Goal: Task Accomplishment & Management: Manage account settings

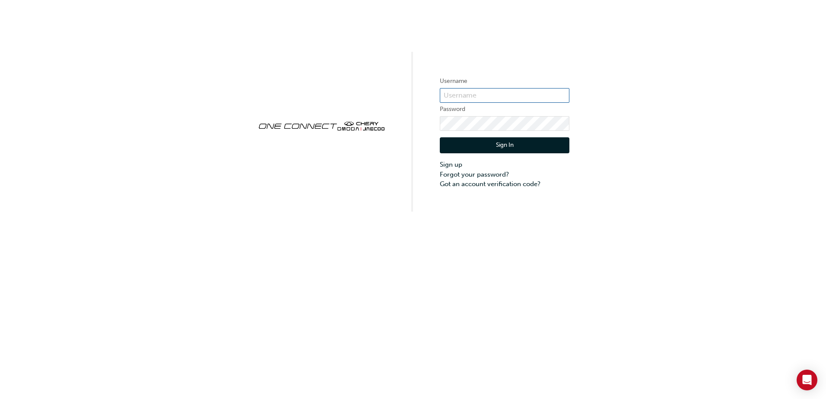
type input "[EMAIL_ADDRESS][DOMAIN_NAME]"
click at [538, 99] on input "[EMAIL_ADDRESS][DOMAIN_NAME]" at bounding box center [505, 95] width 130 height 15
click at [527, 236] on div "Username [PERSON_NAME][EMAIL_ADDRESS][DOMAIN_NAME] Password Sign In Sign up For…" at bounding box center [413, 199] width 826 height 399
click at [498, 143] on button "Sign In" at bounding box center [505, 145] width 130 height 16
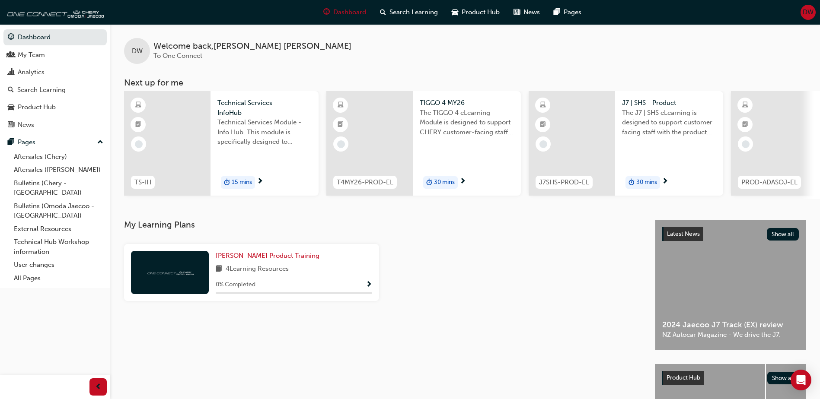
click at [812, 13] on span "DW" at bounding box center [808, 12] width 11 height 10
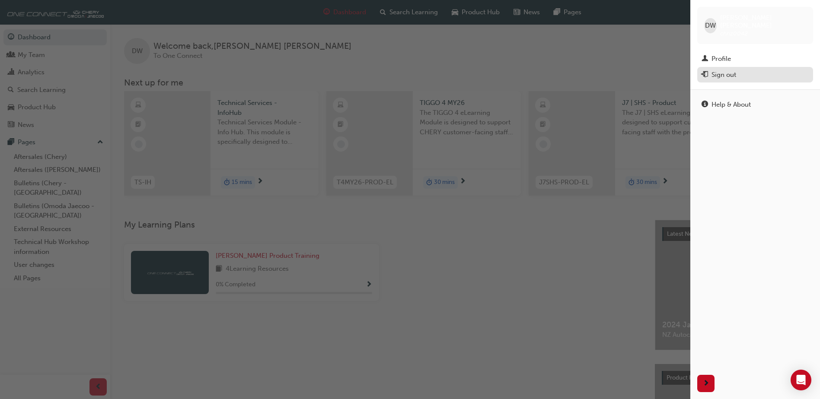
click at [738, 70] on div "Sign out" at bounding box center [754, 75] width 107 height 11
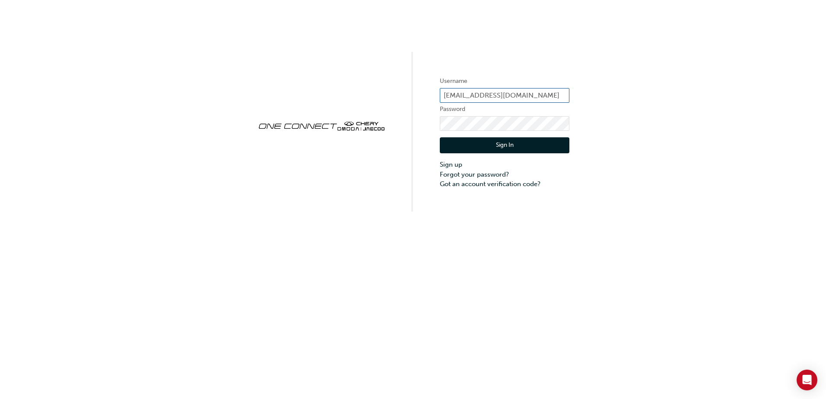
drag, startPoint x: 513, startPoint y: 95, endPoint x: 421, endPoint y: 106, distance: 91.8
click at [422, 106] on div "Username [PERSON_NAME][EMAIL_ADDRESS][DOMAIN_NAME] Password Sign In Sign up For…" at bounding box center [413, 106] width 826 height 212
type input "z"
paste input "ONE00097"
type input "ONE00097"
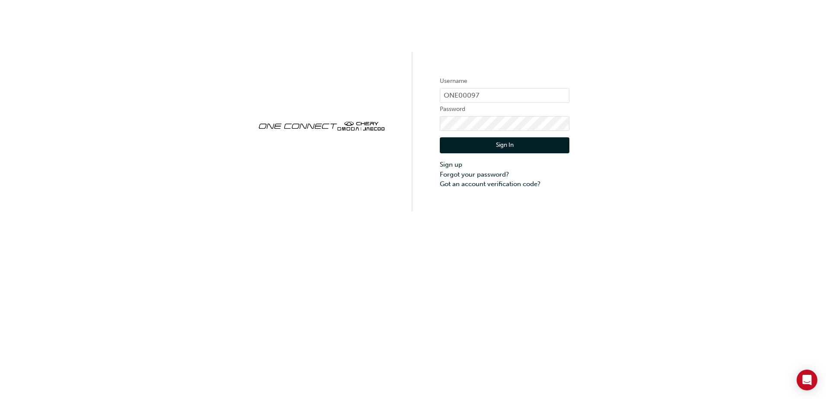
click at [509, 147] on button "Sign In" at bounding box center [505, 145] width 130 height 16
